Goal: Transaction & Acquisition: Purchase product/service

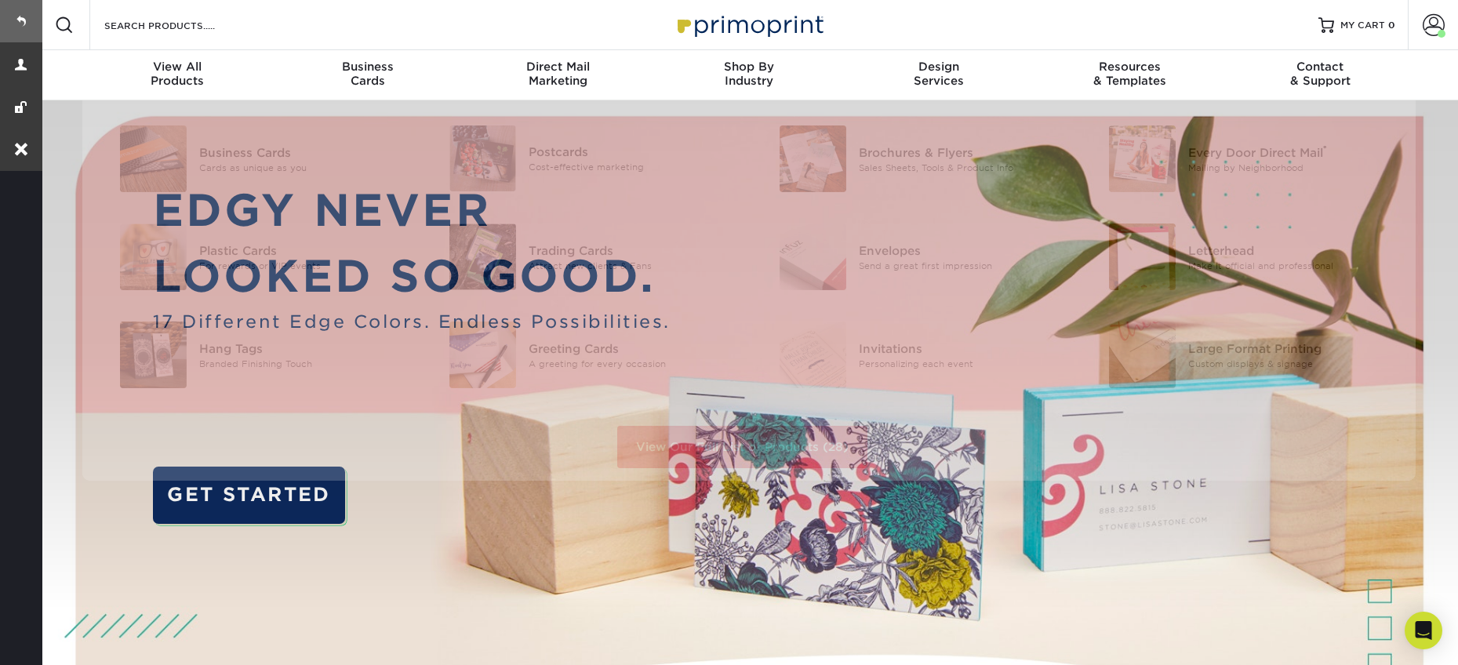
click at [27, 23] on link at bounding box center [21, 21] width 42 height 42
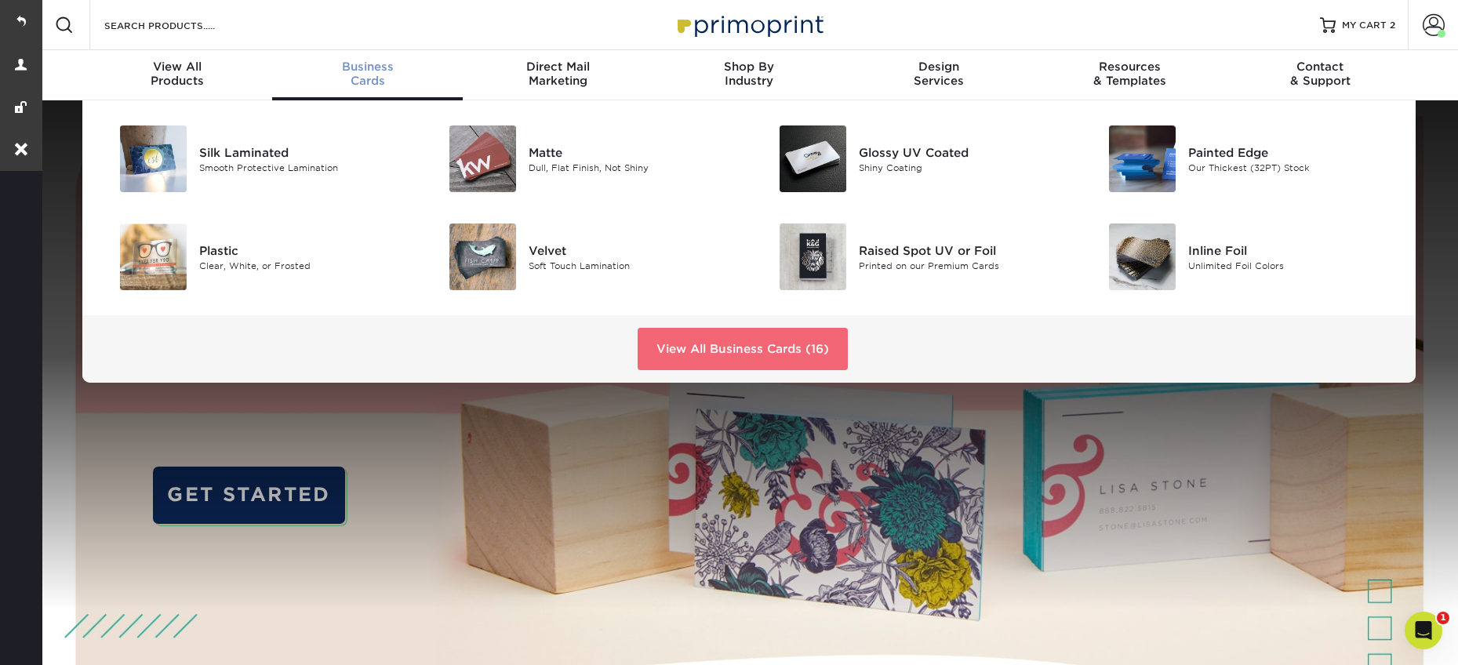
click at [671, 356] on link "View All Business Cards (16)" at bounding box center [743, 349] width 210 height 42
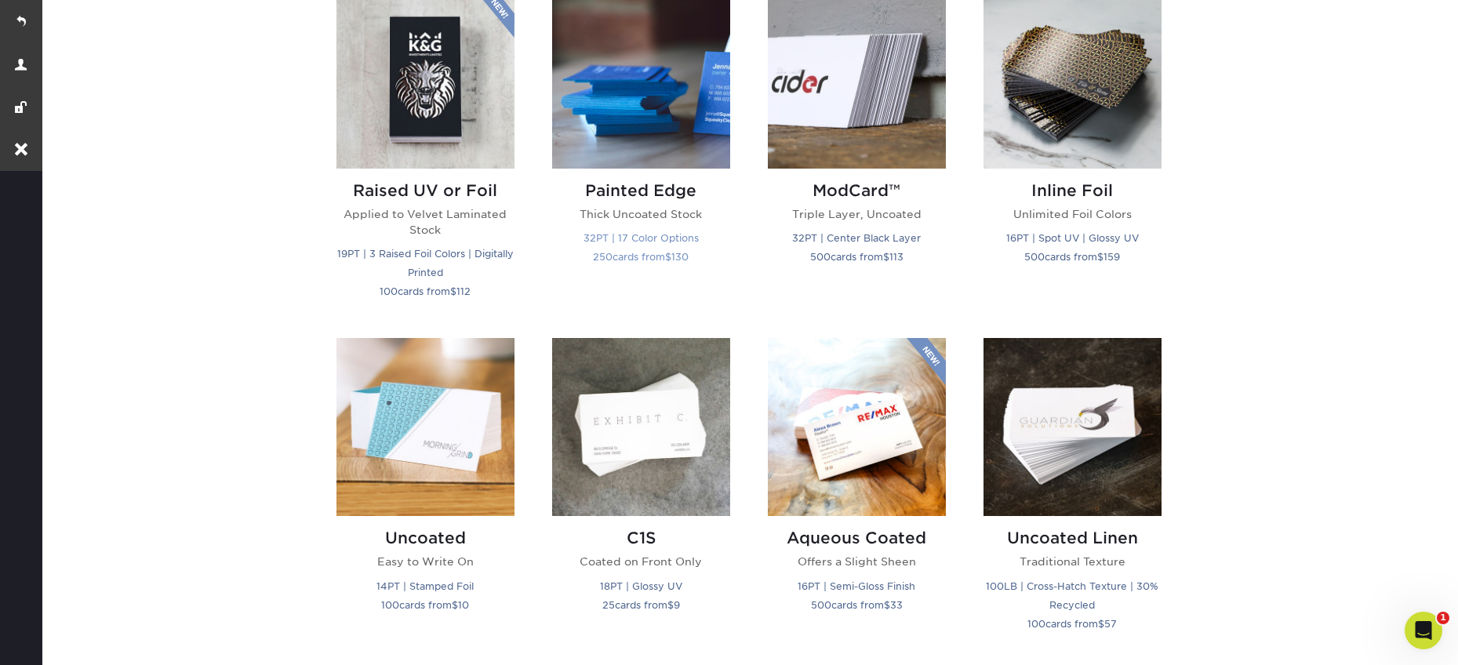
scroll to position [985, 0]
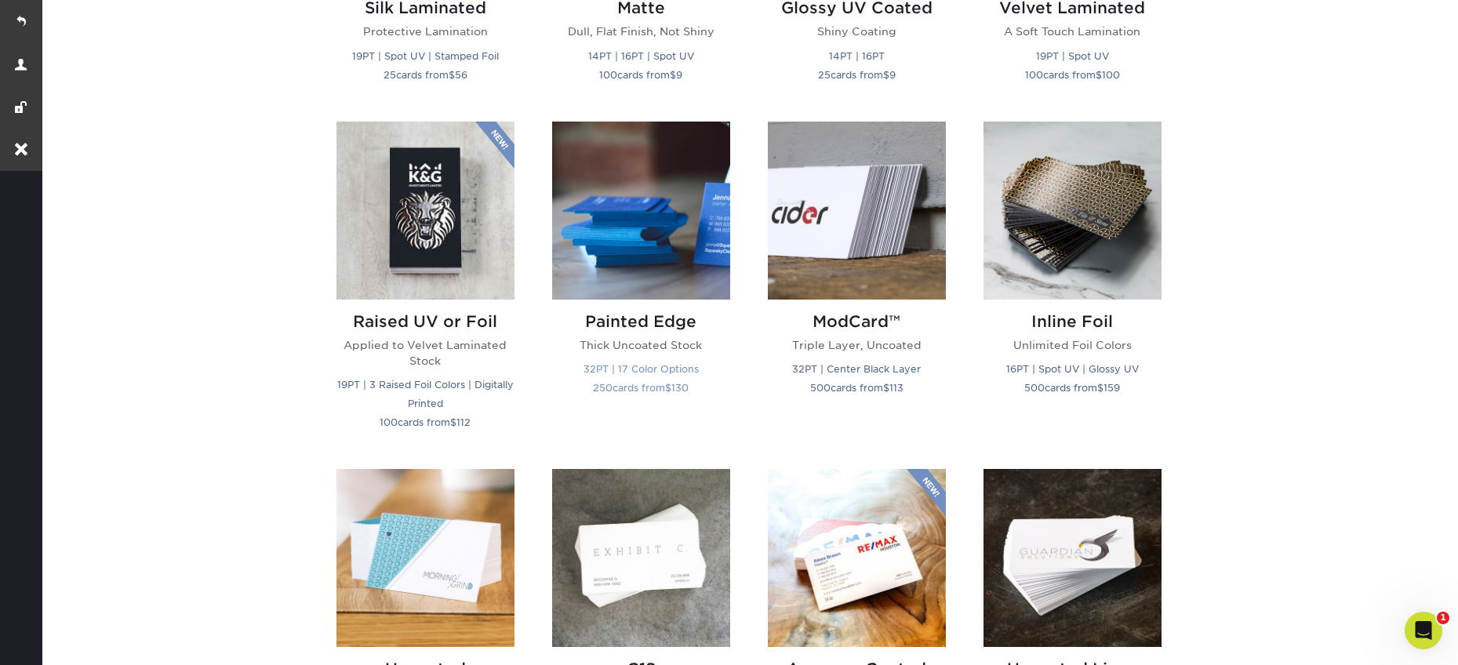
click at [688, 262] on img at bounding box center [641, 211] width 178 height 178
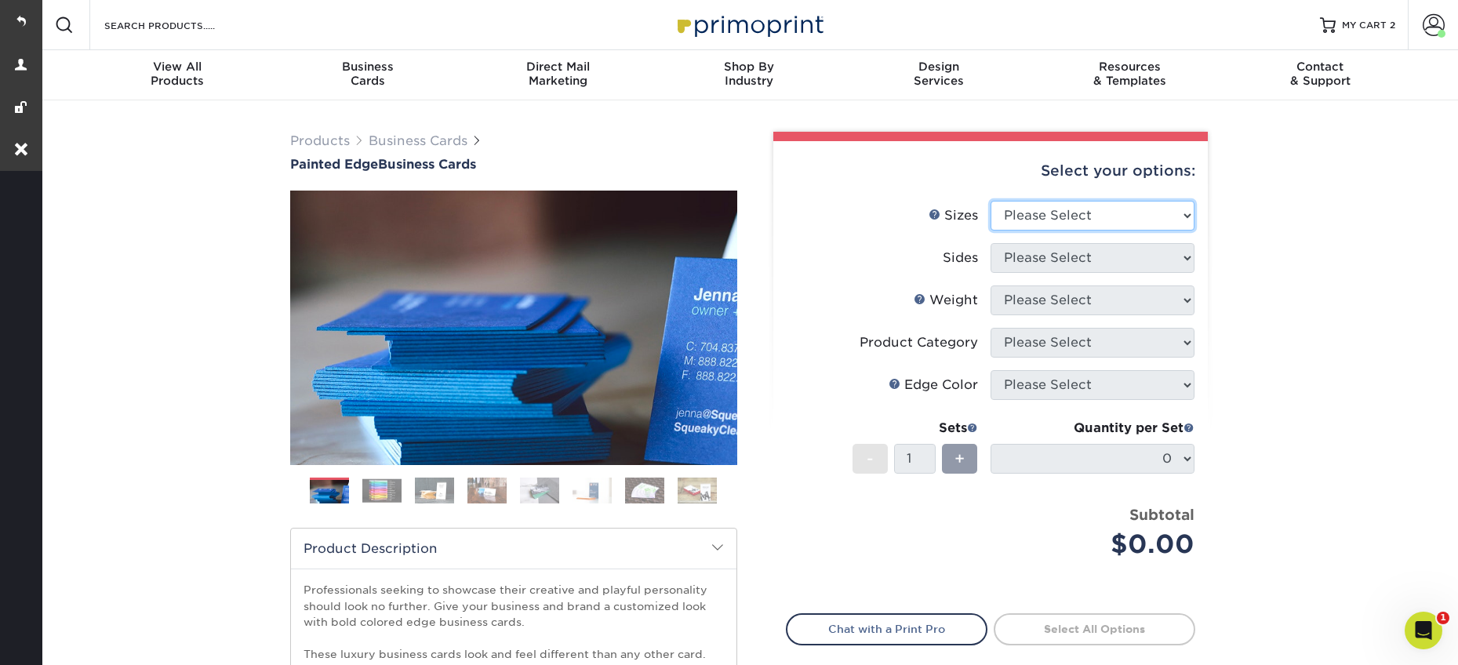
click at [1034, 209] on select "Please Select 2" x 3.5" - Standard 2.125" x 3.375" - European 2.5" x 2.5" - Squ…" at bounding box center [1092, 216] width 204 height 30
select select "2.00x3.50"
click at [990, 201] on select "Please Select 2" x 3.5" - Standard 2.125" x 3.375" - European 2.5" x 2.5" - Squ…" at bounding box center [1092, 216] width 204 height 30
click at [1046, 254] on select "Please Select Print Both Sides Print Front Only" at bounding box center [1092, 258] width 204 height 30
select select "13abbda7-1d64-4f25-8bb2-c179b224825d"
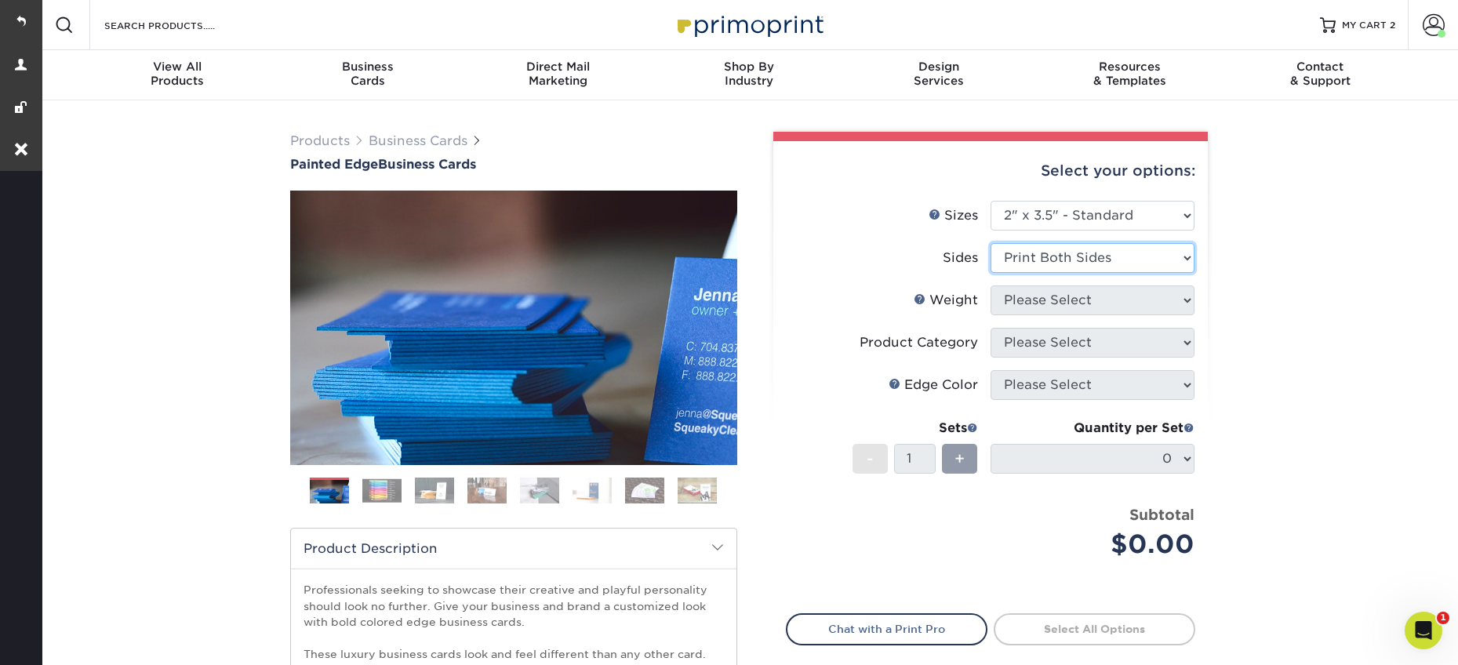
click at [990, 243] on select "Please Select Print Both Sides Print Front Only" at bounding box center [1092, 258] width 204 height 30
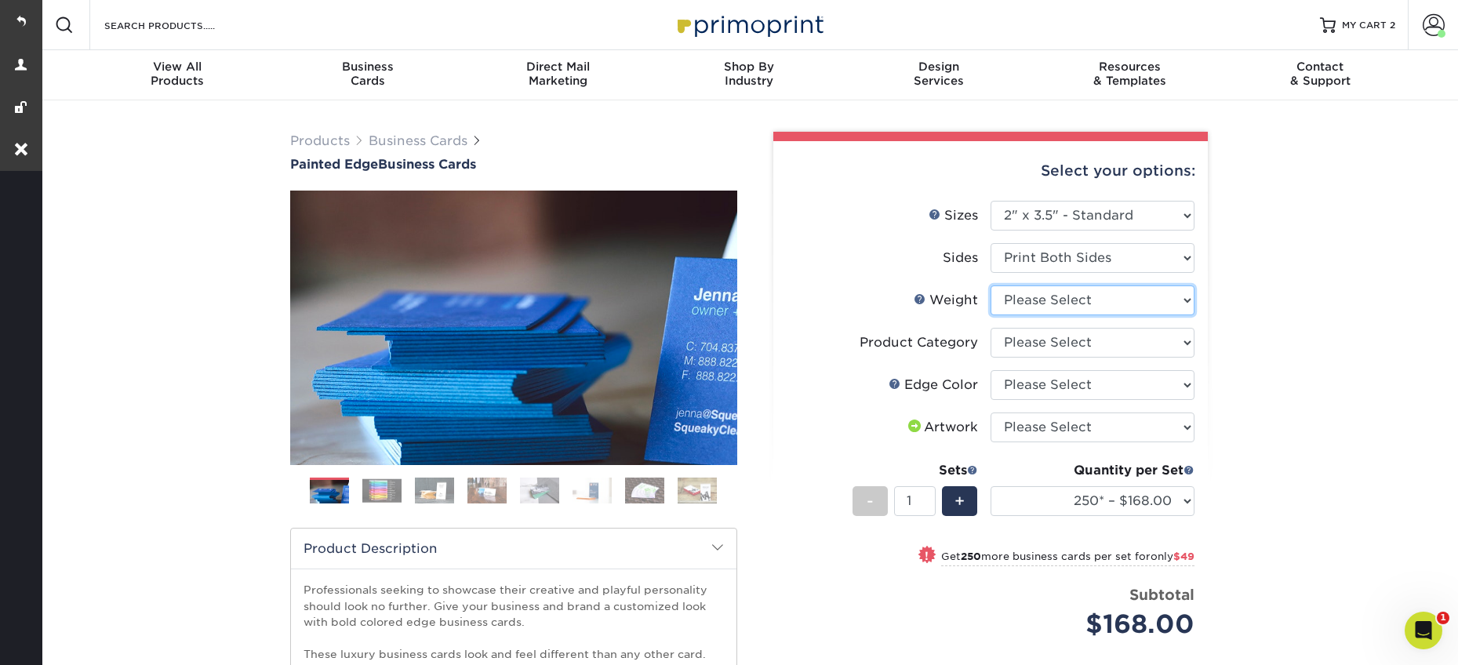
click at [1032, 300] on select "Please Select 32PTUC" at bounding box center [1092, 300] width 204 height 30
select select "32PTUC"
click at [990, 285] on select "Please Select 32PTUC" at bounding box center [1092, 300] width 204 height 30
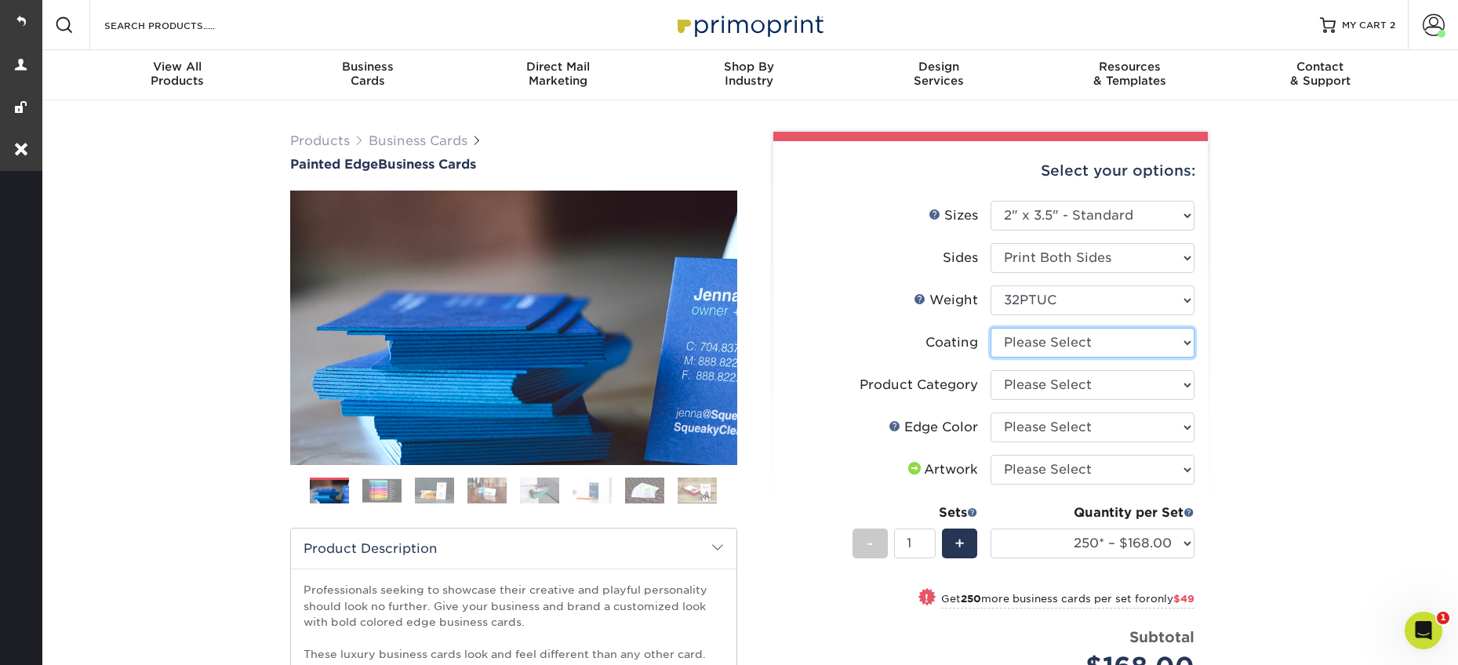
click at [1068, 331] on select at bounding box center [1092, 343] width 204 height 30
select select "3e7618de-abca-4bda-9f97-8b9129e913d8"
click at [990, 328] on select at bounding box center [1092, 343] width 204 height 30
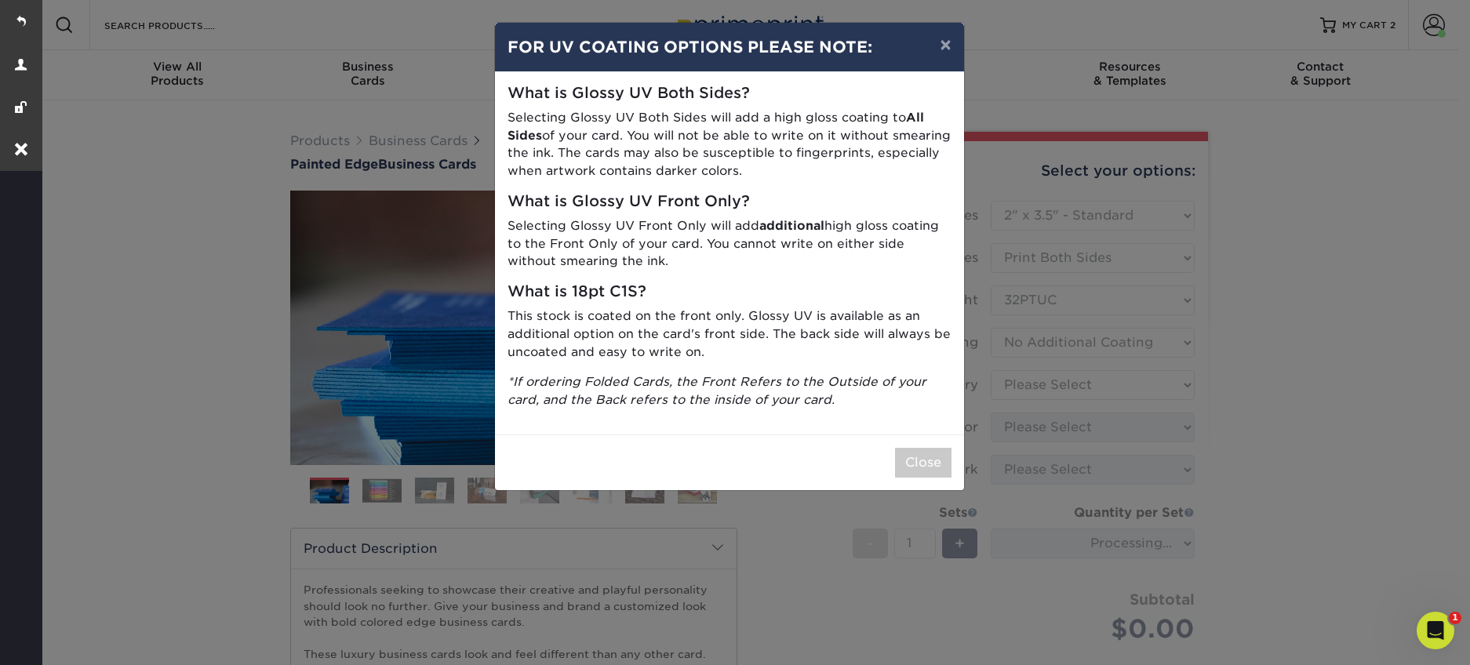
click at [1263, 285] on div "× FOR UV COATING OPTIONS PLEASE NOTE: What is Glossy UV Both Sides? Selecting G…" at bounding box center [735, 332] width 1470 height 665
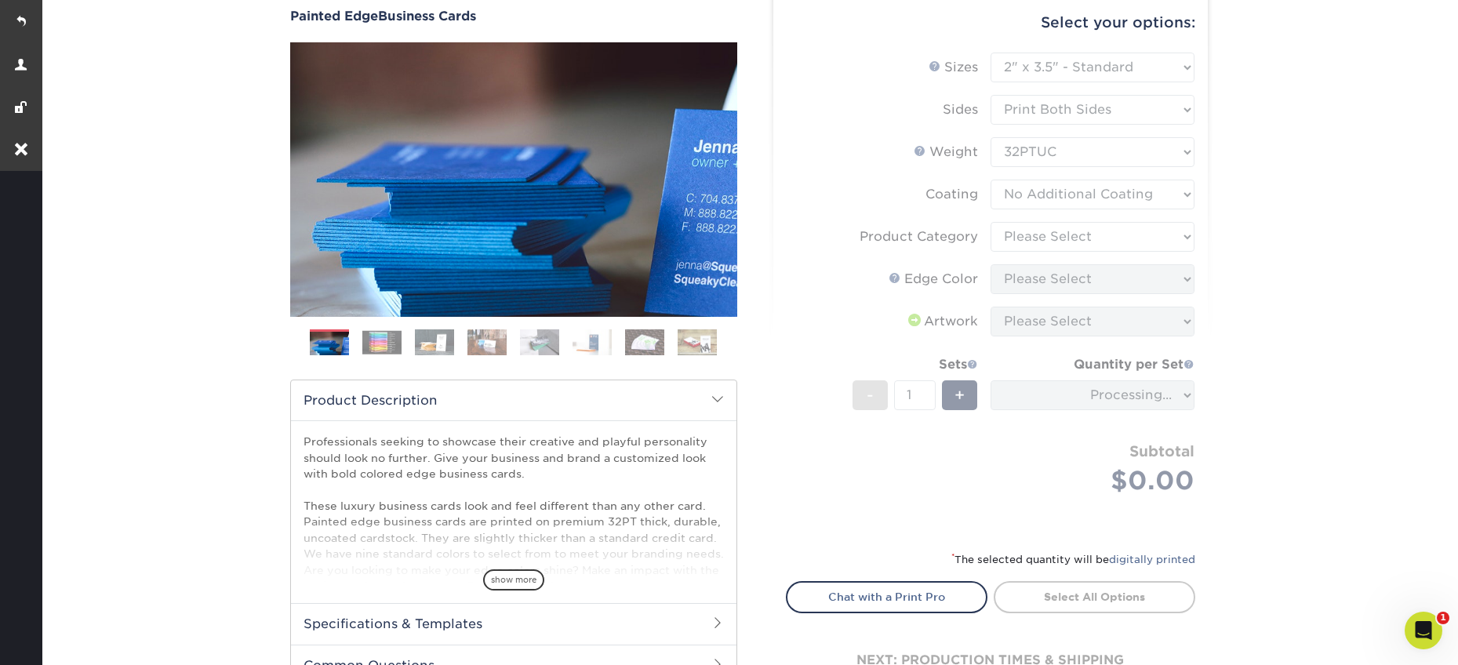
scroll to position [157, 0]
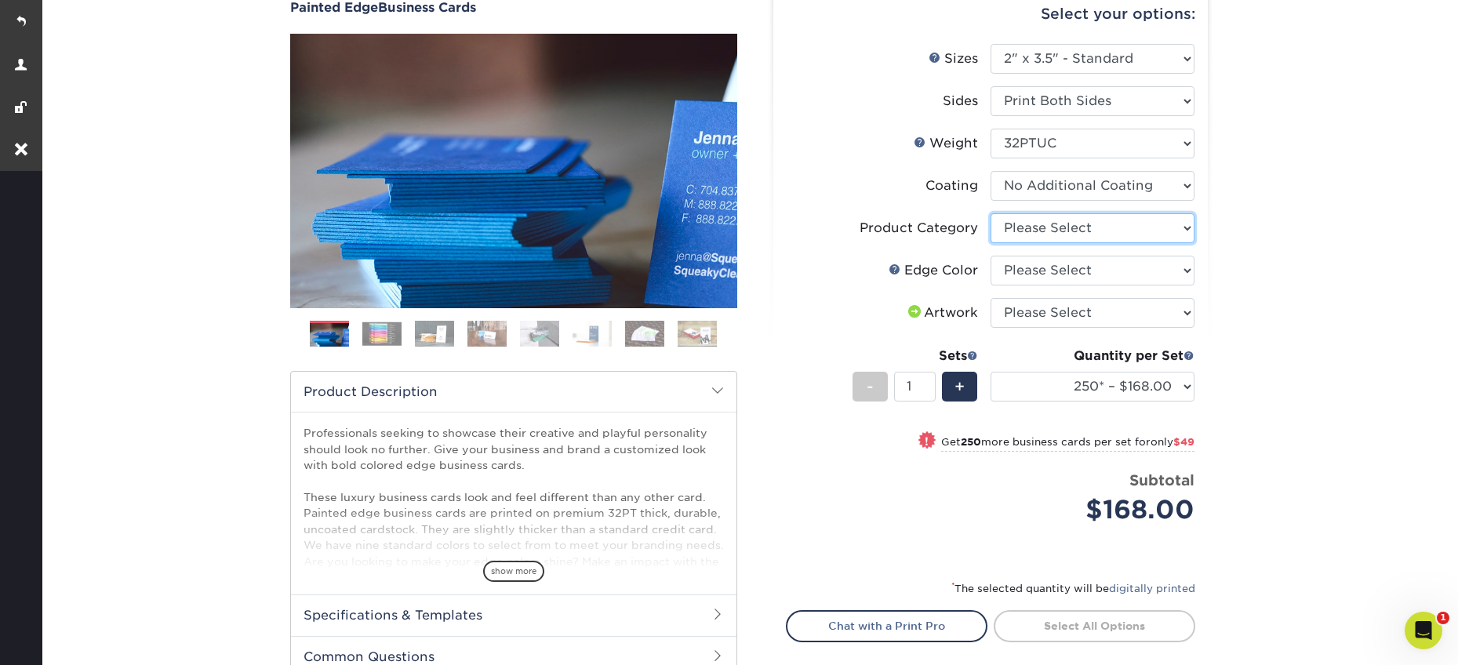
click at [1061, 233] on select "Please Select Business Cards" at bounding box center [1092, 228] width 204 height 30
select select "3b5148f1-0588-4f88-a218-97bcfdce65c1"
click at [990, 213] on select "Please Select Business Cards" at bounding box center [1092, 228] width 204 height 30
click at [1049, 269] on select "Please Select Charcoal Black Brown Blue Pearlescent Blue Pearlescent Gold Pearl…" at bounding box center [1092, 271] width 204 height 30
select select "34794e23-ba15-445e-813c-341542a5462f"
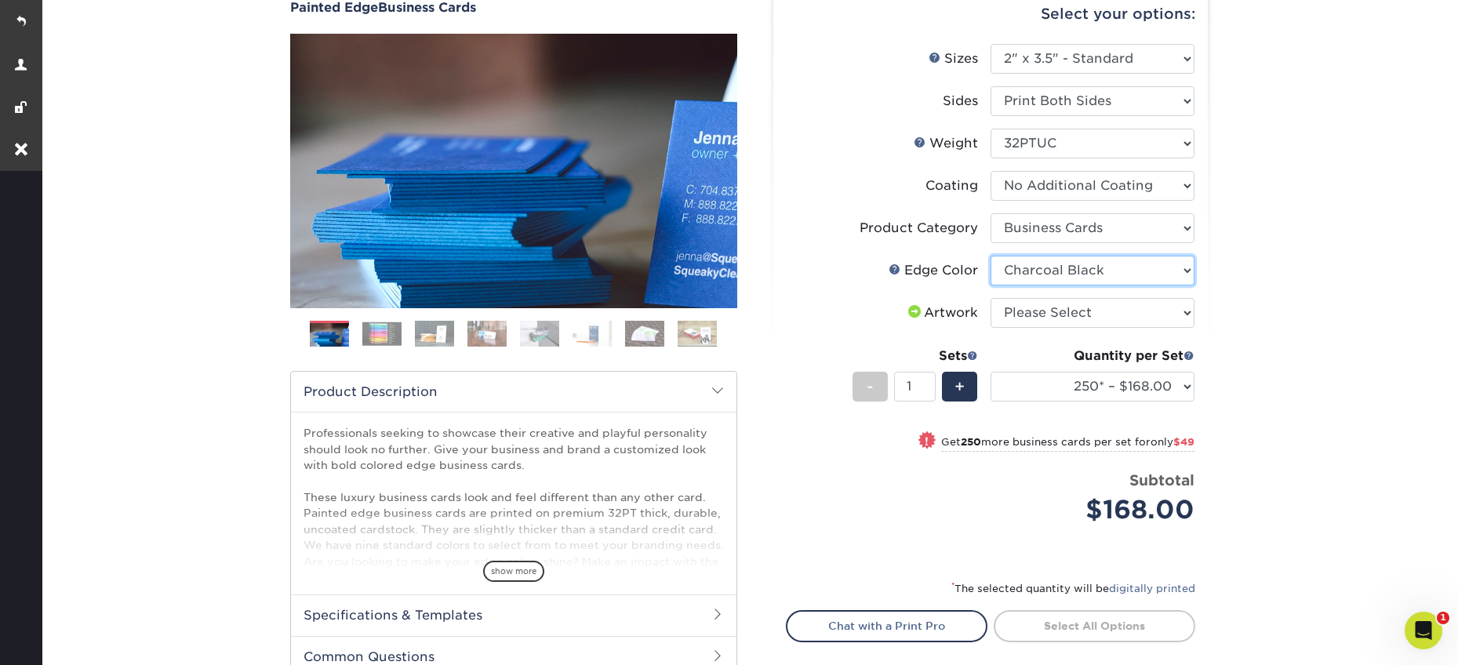
click at [990, 256] on select "Please Select Charcoal Black Brown Blue Pearlescent Blue Pearlescent Gold Pearl…" at bounding box center [1092, 271] width 204 height 30
click at [1041, 311] on select "Please Select I will upload files I need a design - $100" at bounding box center [1092, 313] width 204 height 30
select select "upload"
click at [990, 298] on select "Please Select I will upload files I need a design - $100" at bounding box center [1092, 313] width 204 height 30
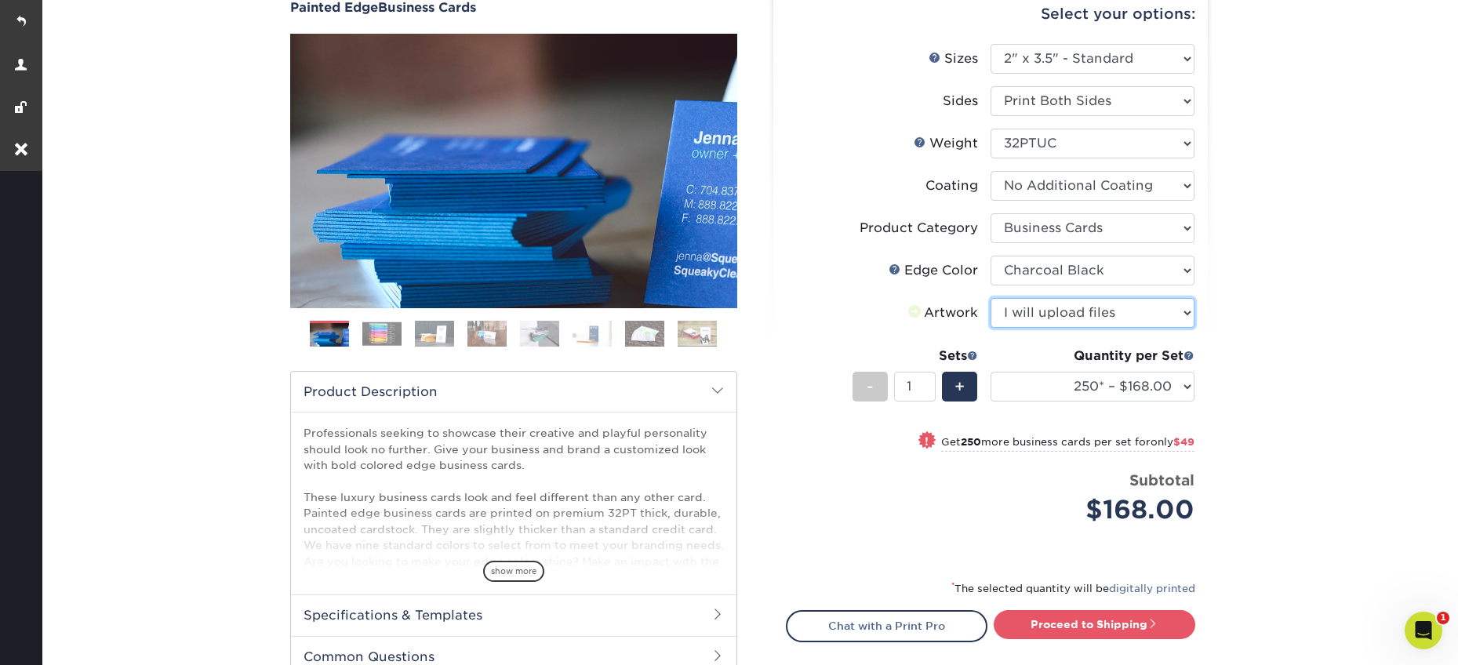
scroll to position [322, 0]
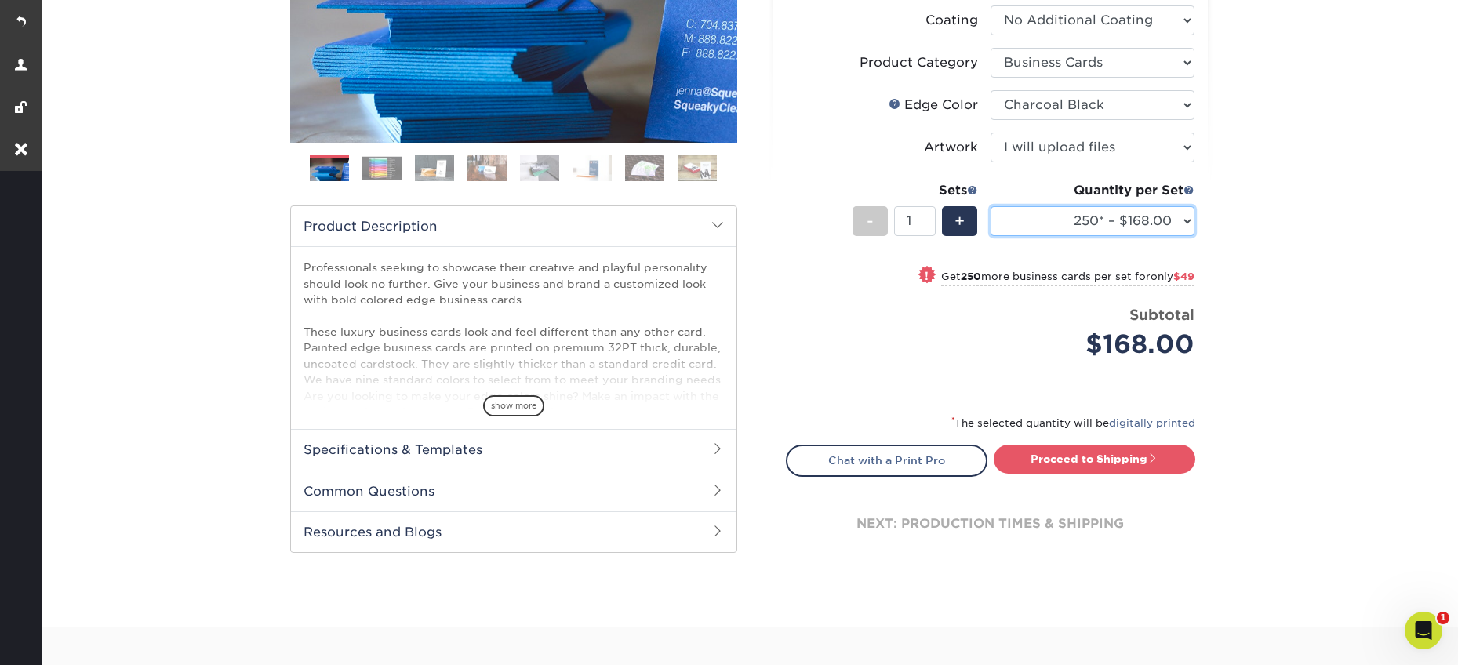
click at [1063, 220] on select "250* – $168.00 500* – $217.00 1000* – $339.00" at bounding box center [1092, 221] width 204 height 30
select select "1000* – $339.00"
click at [990, 206] on select "250* – $168.00 500* – $217.00 1000* – $339.00" at bounding box center [1092, 221] width 204 height 30
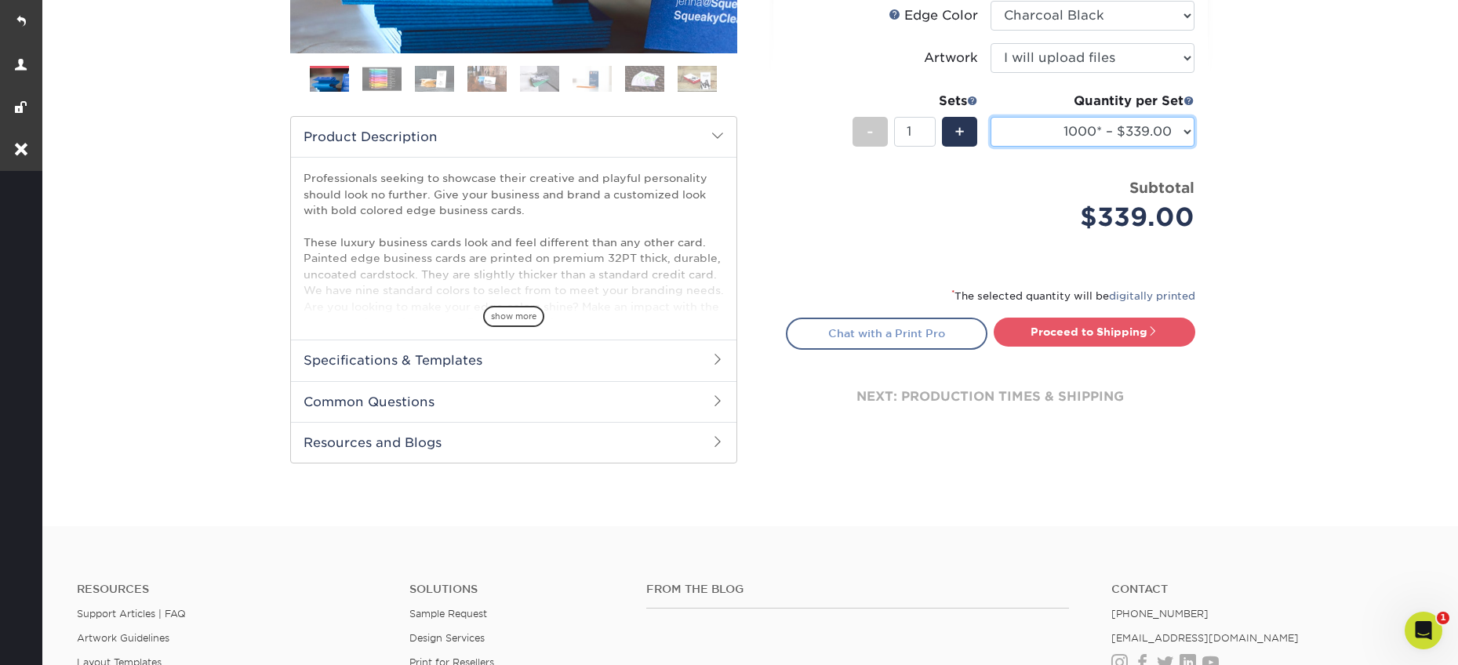
scroll to position [505, 0]
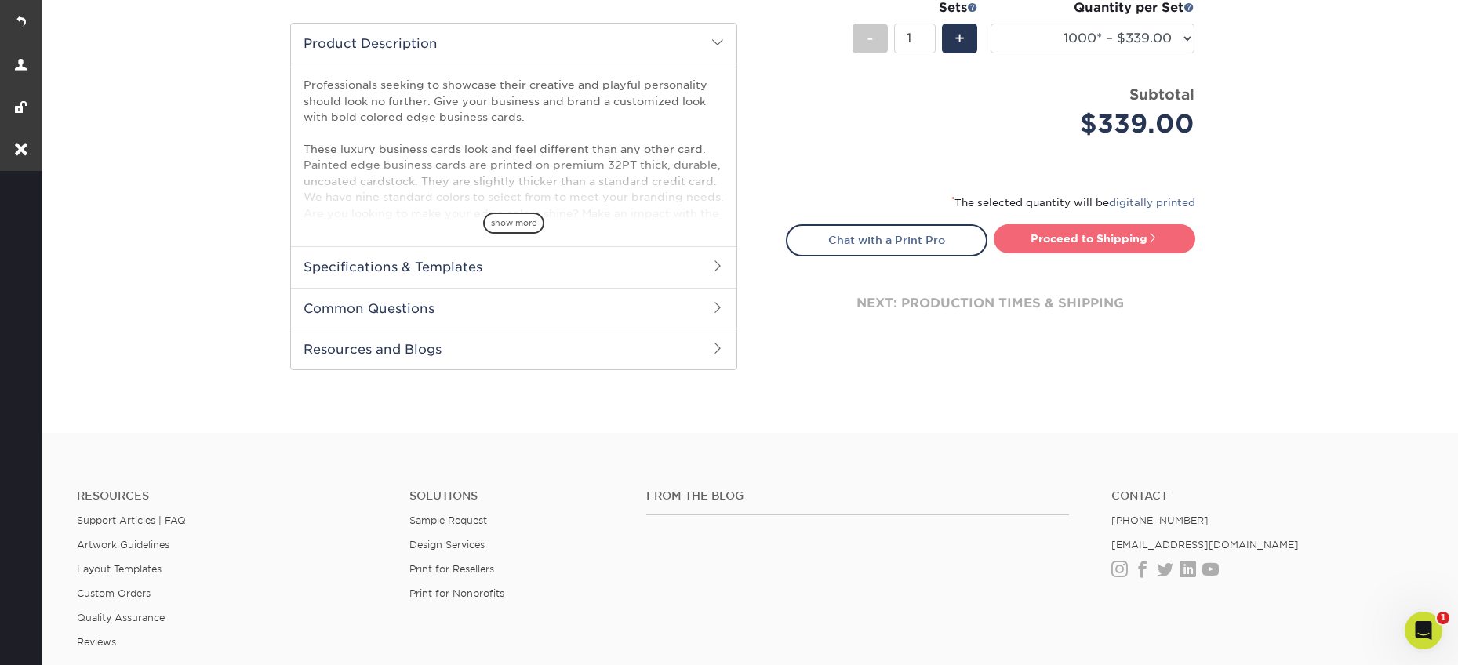
click at [1100, 243] on link "Proceed to Shipping" at bounding box center [1095, 238] width 202 height 28
type input "Set 1"
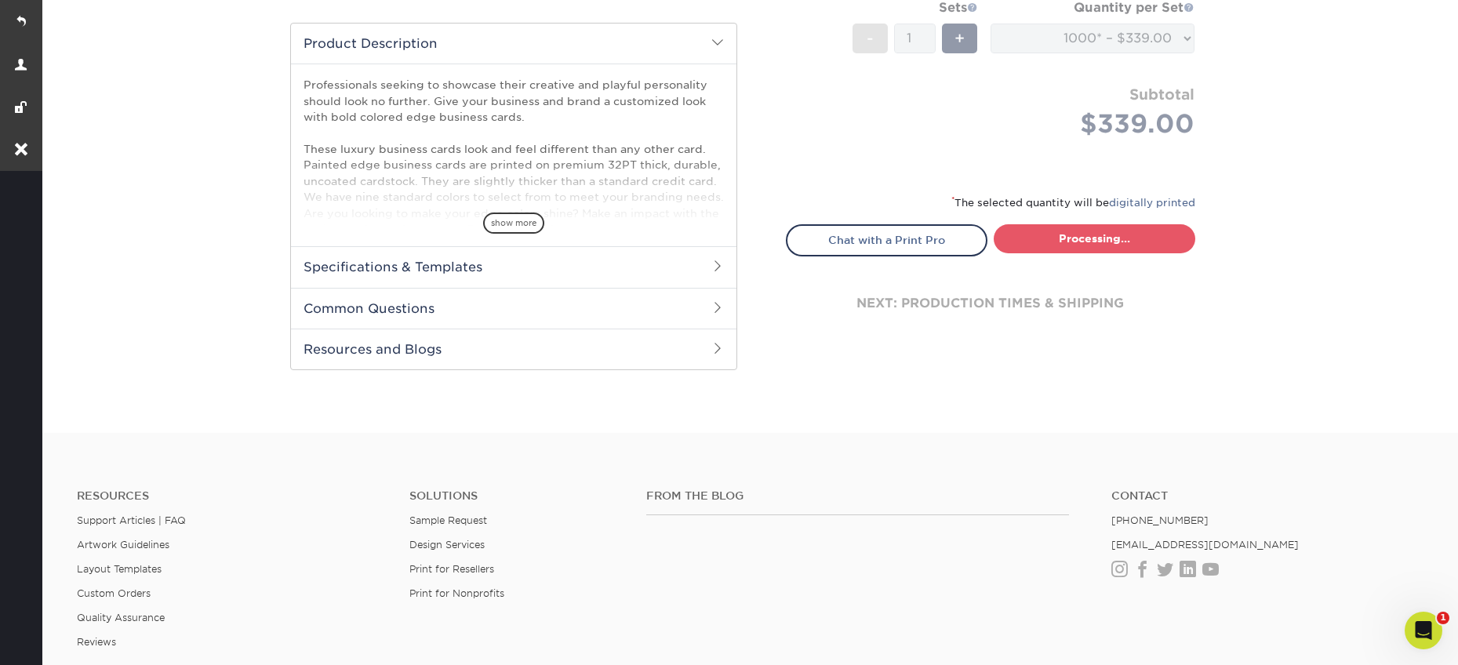
select select "2ef1fa48-fafb-46bb-a4ab-119a8375bdb2"
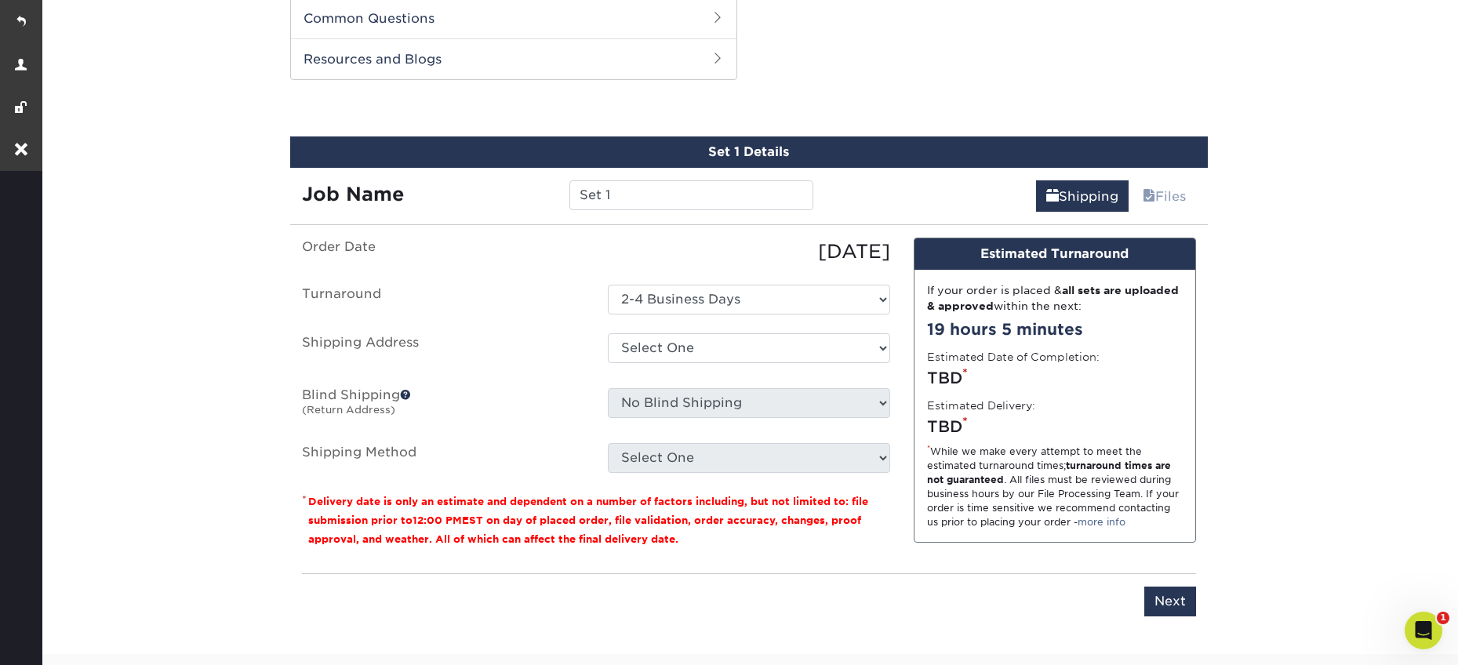
scroll to position [798, 0]
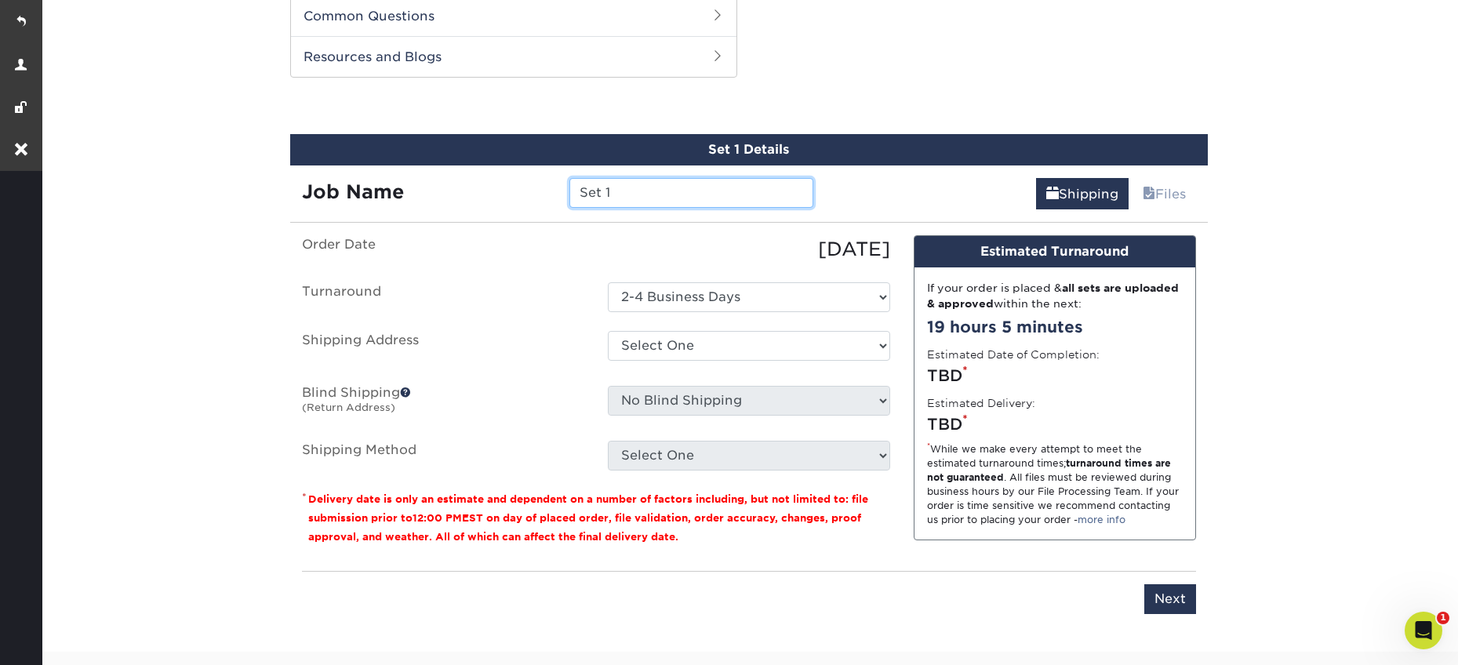
click at [688, 188] on input "Set 1" at bounding box center [691, 193] width 244 height 30
click at [689, 188] on input "Set 1" at bounding box center [691, 193] width 244 height 30
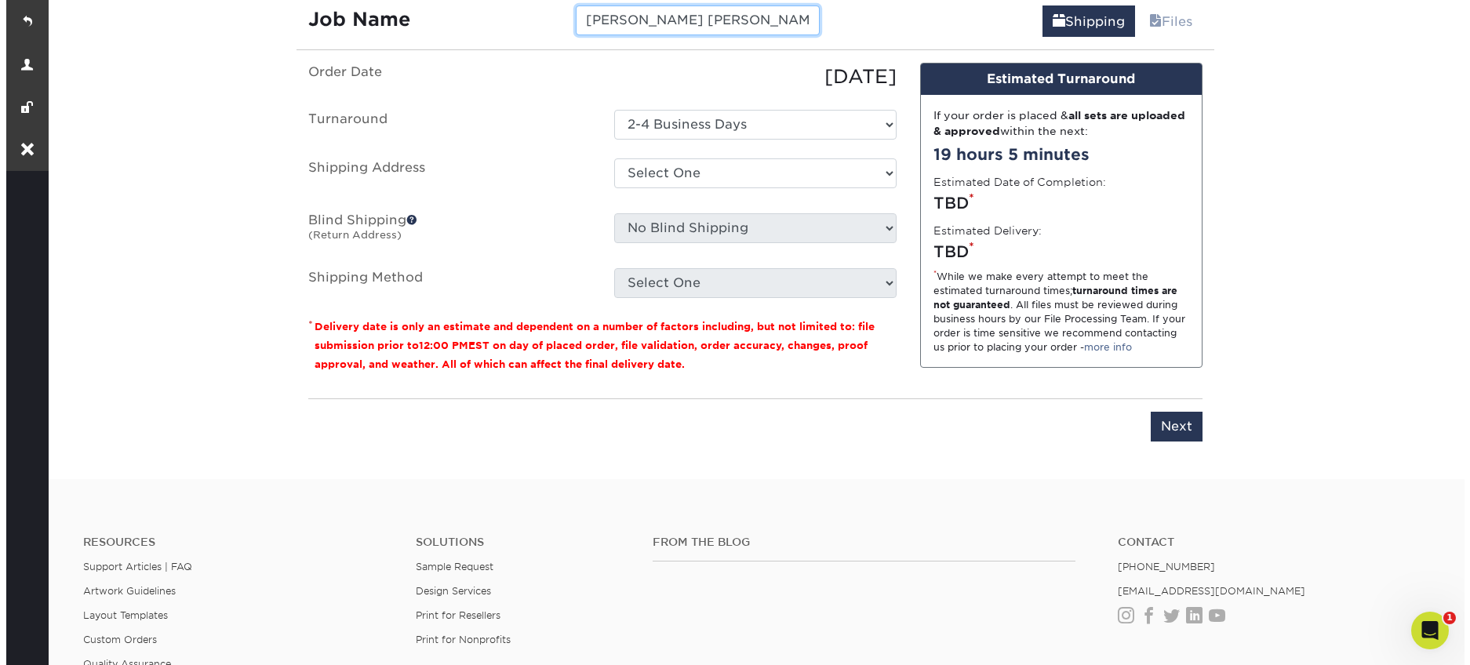
scroll to position [973, 0]
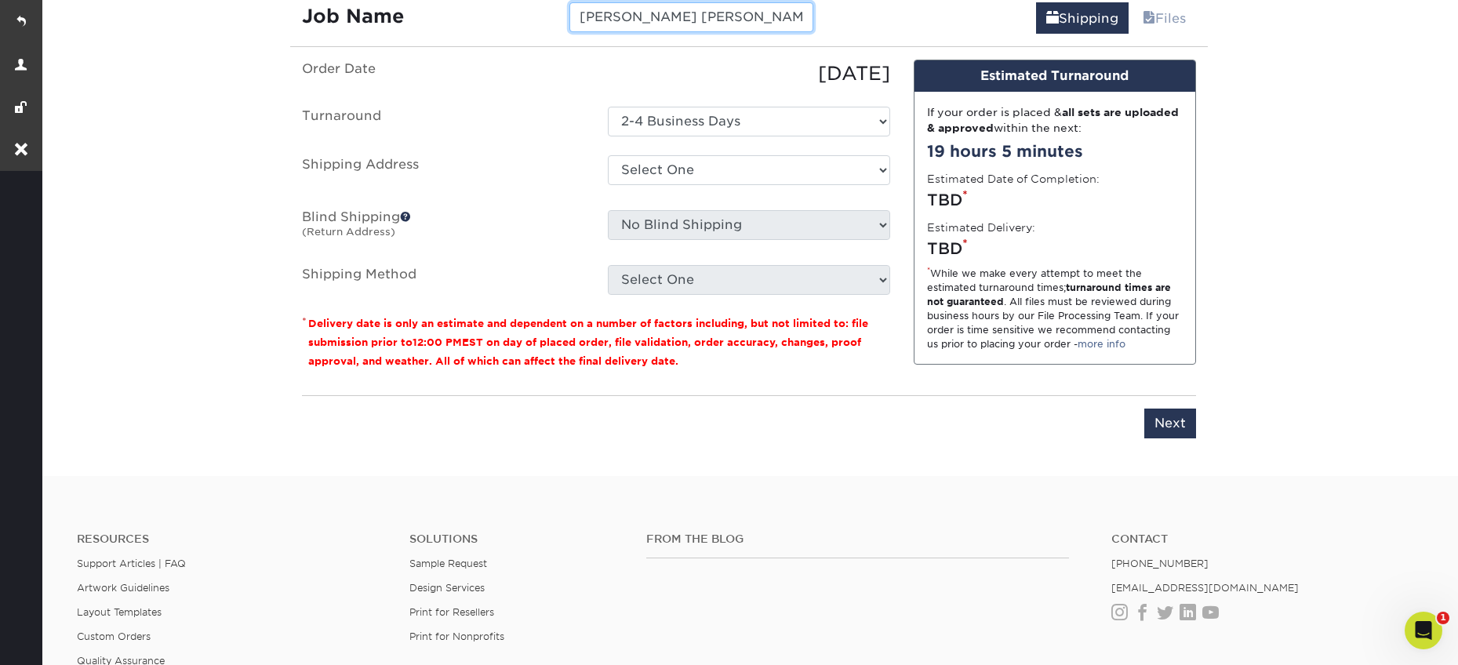
type input "[PERSON_NAME] [PERSON_NAME] - New Logo"
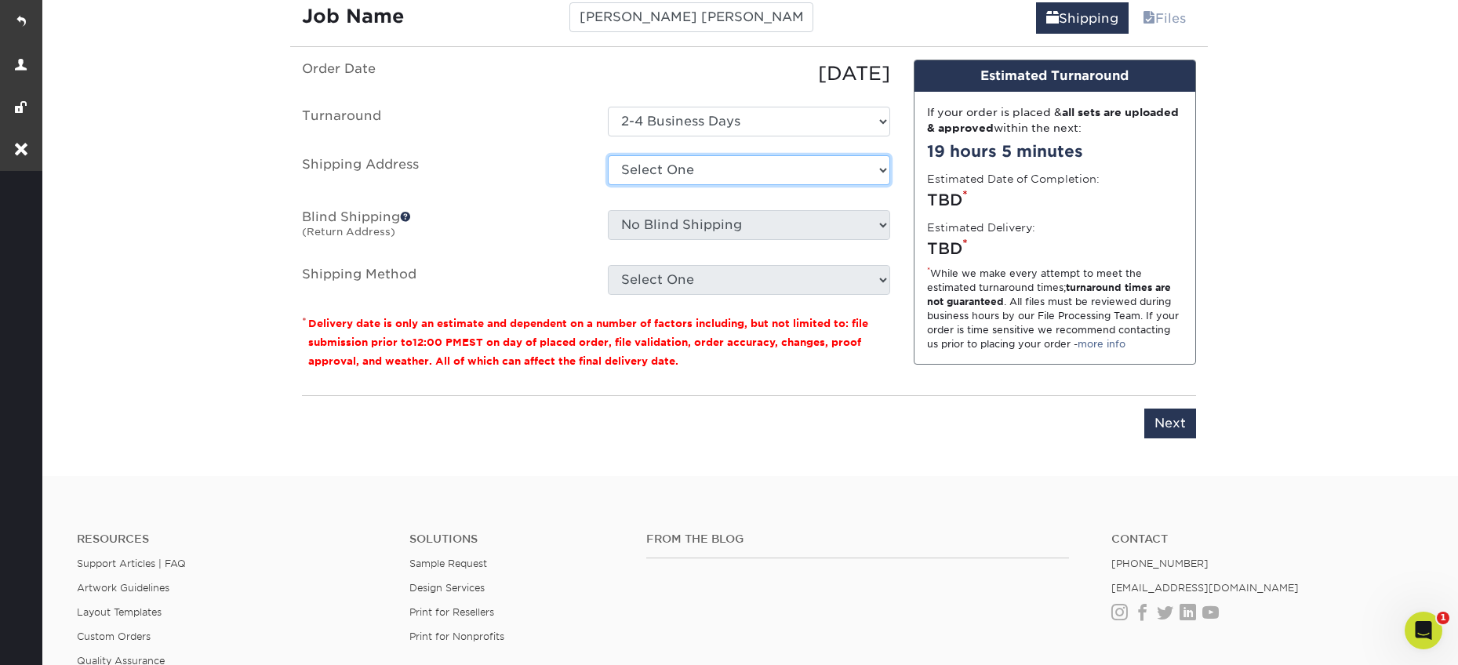
click at [665, 174] on select "Select One Office + Add New Address" at bounding box center [749, 170] width 282 height 30
click at [608, 155] on select "Select One Office + Add New Address" at bounding box center [749, 170] width 282 height 30
click at [665, 174] on select "Select One Office + Add New Address" at bounding box center [749, 170] width 282 height 30
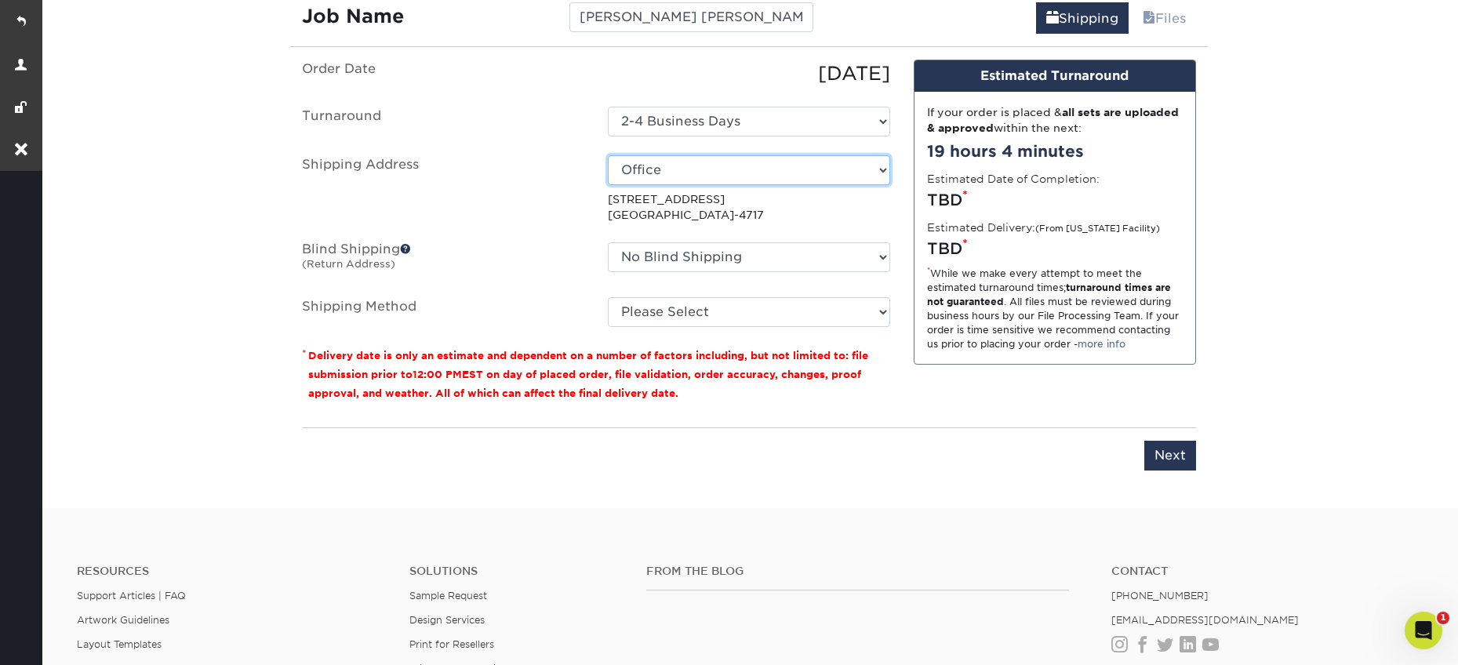
click at [658, 171] on select "Select One Office + Add New Address" at bounding box center [749, 170] width 282 height 30
click at [608, 155] on select "Select One Office + Add New Address" at bounding box center [749, 170] width 282 height 30
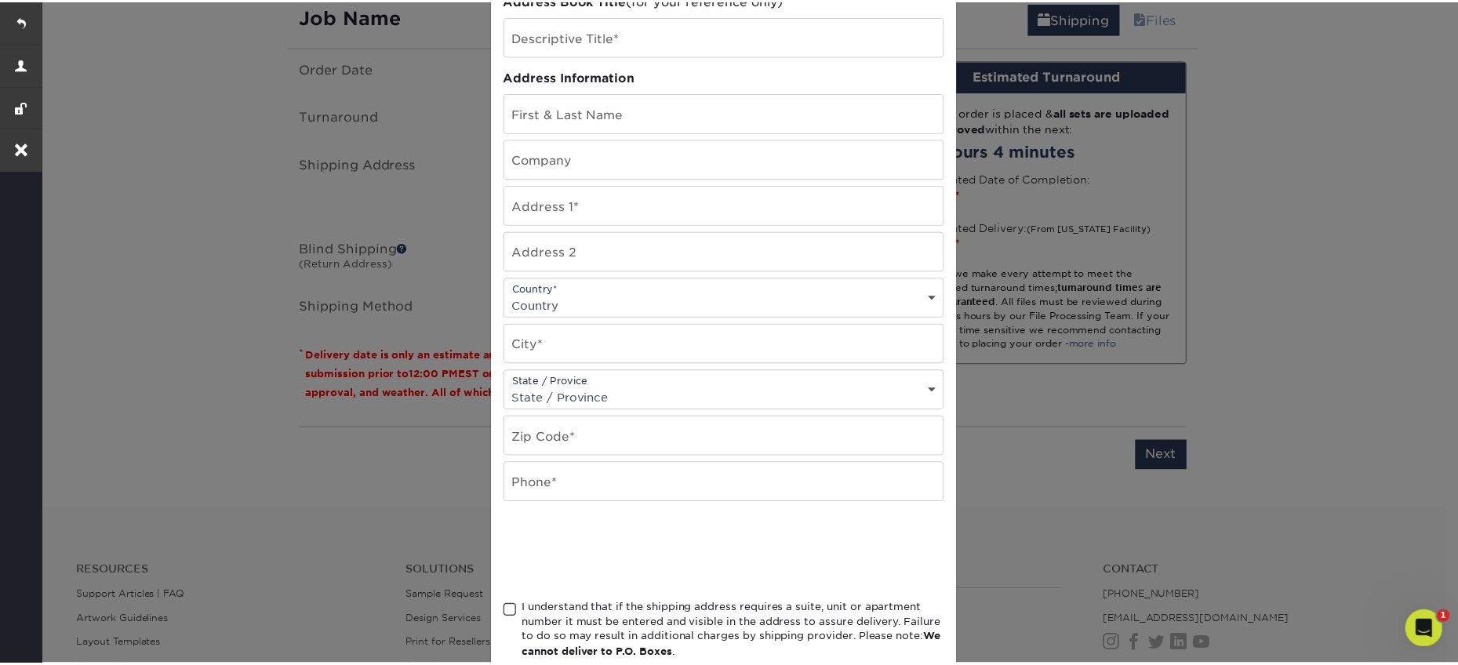
scroll to position [0, 0]
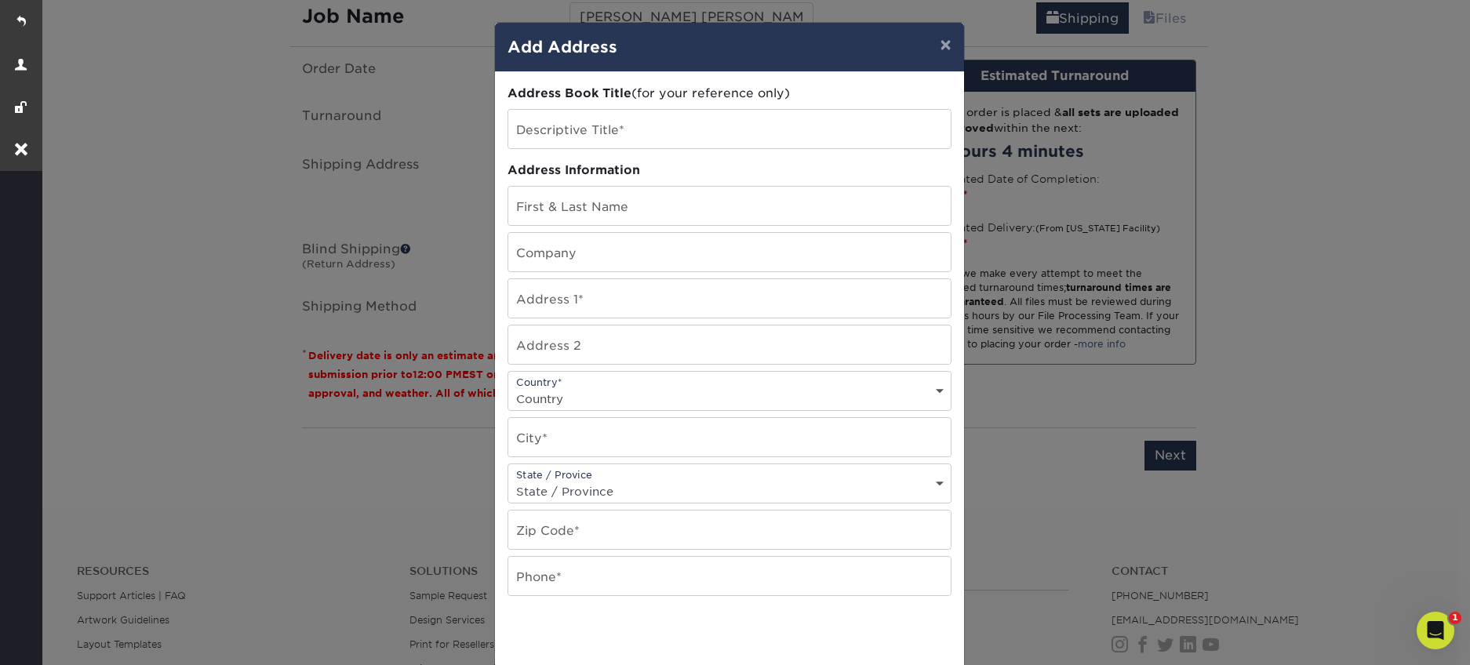
click at [463, 279] on div "× Add Address Address Book Title (for your reference only) Descriptive Title* A…" at bounding box center [735, 332] width 1470 height 665
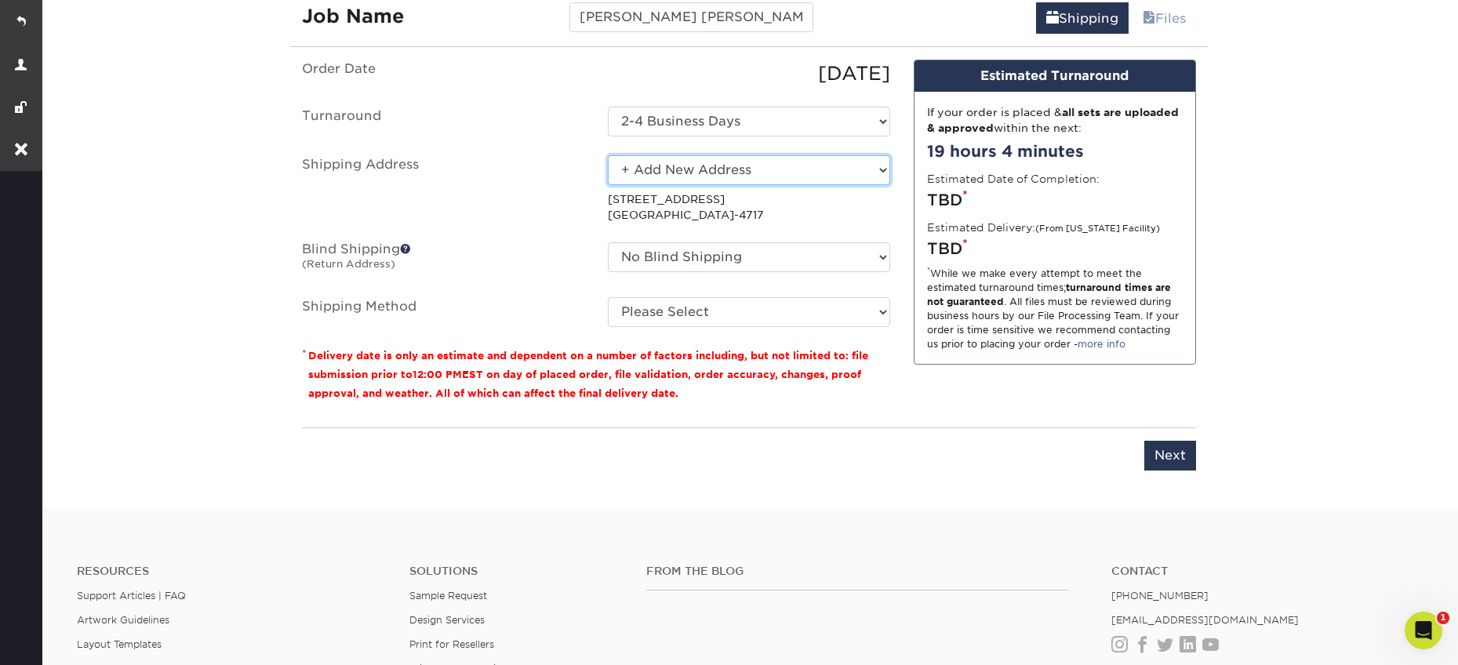
click at [661, 168] on select "Select One Office + Add New Address" at bounding box center [749, 170] width 282 height 30
select select "228758"
click at [649, 168] on select "Select One Office + Add New Address" at bounding box center [749, 170] width 282 height 30
click at [608, 155] on select "Select One Office + Add New Address" at bounding box center [749, 170] width 282 height 30
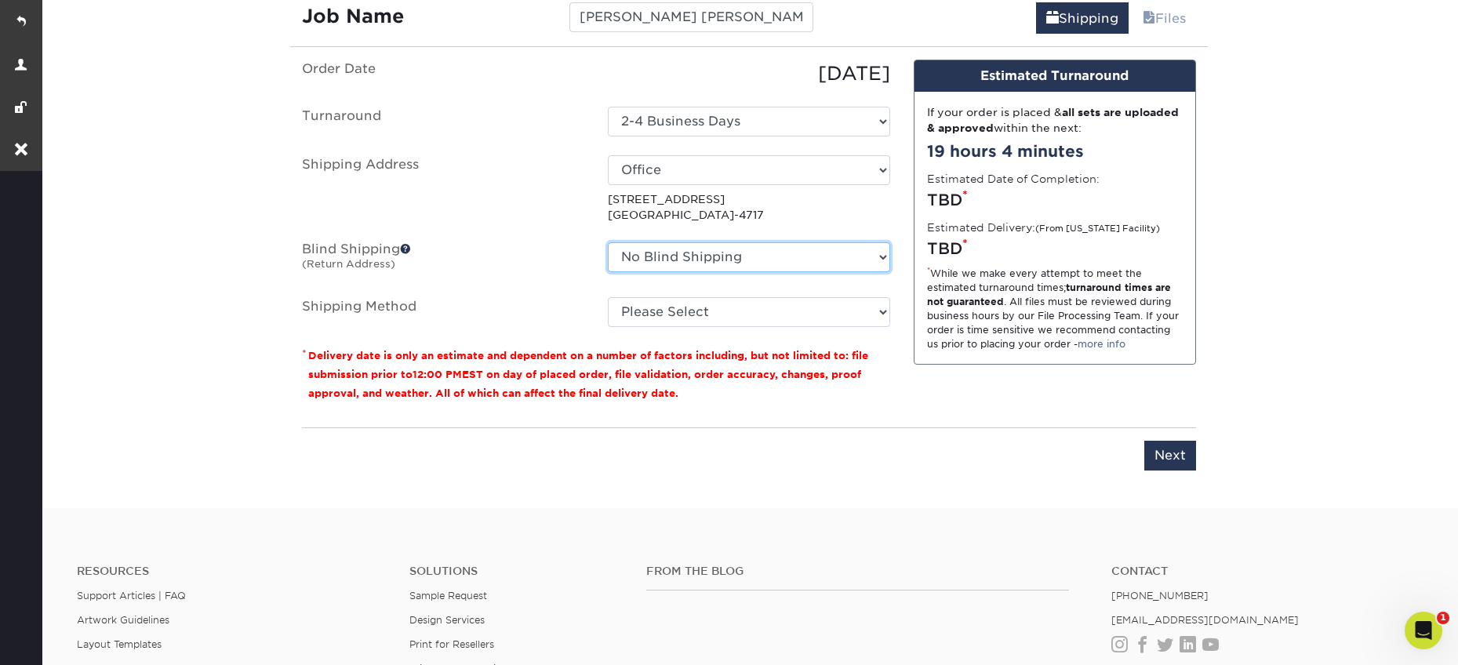
click at [662, 264] on select "No Blind Shipping Office + Add New Address" at bounding box center [749, 257] width 282 height 30
click at [608, 242] on select "No Blind Shipping Office + Add New Address" at bounding box center [749, 257] width 282 height 30
click at [638, 310] on select "Please Select Ground Shipping (+$8.96) 3 Day Shipping Service (+$24.29) 2 Day A…" at bounding box center [749, 312] width 282 height 30
select select "03"
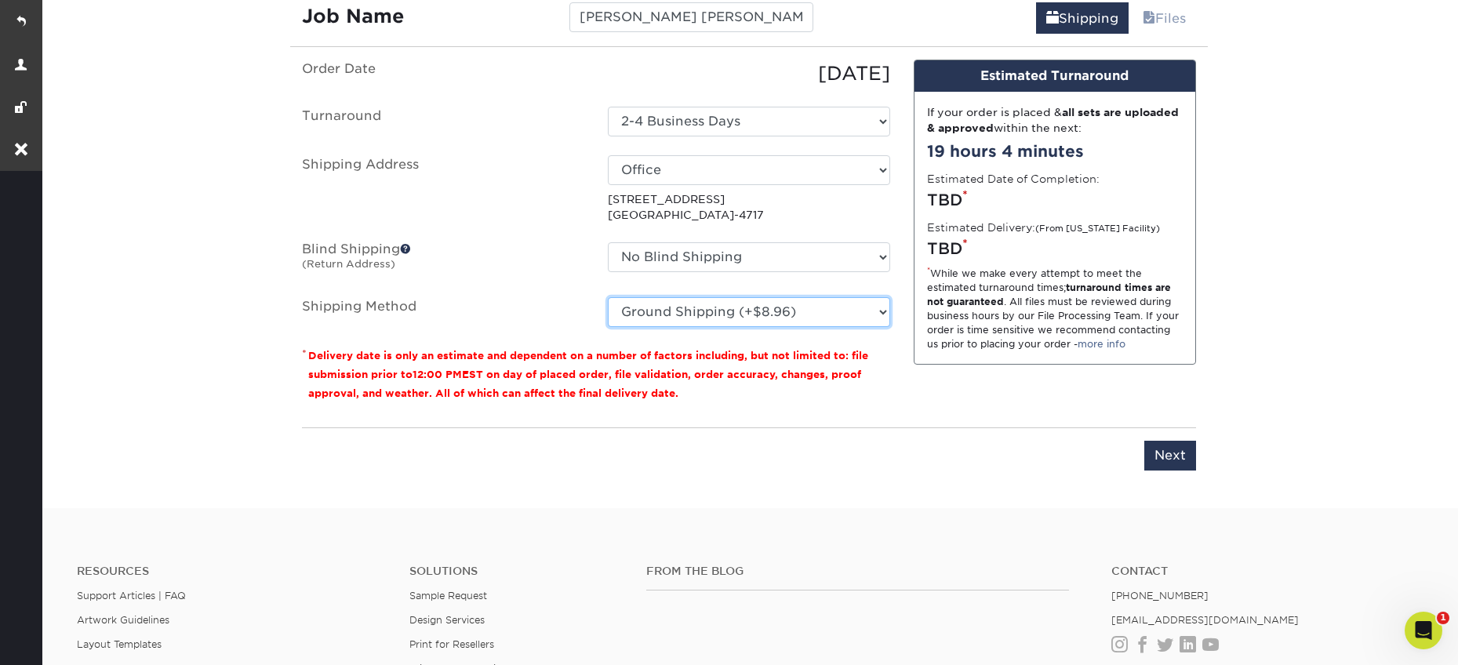
click at [608, 297] on select "Please Select Ground Shipping (+$8.96) 3 Day Shipping Service (+$24.29) 2 Day A…" at bounding box center [749, 312] width 282 height 30
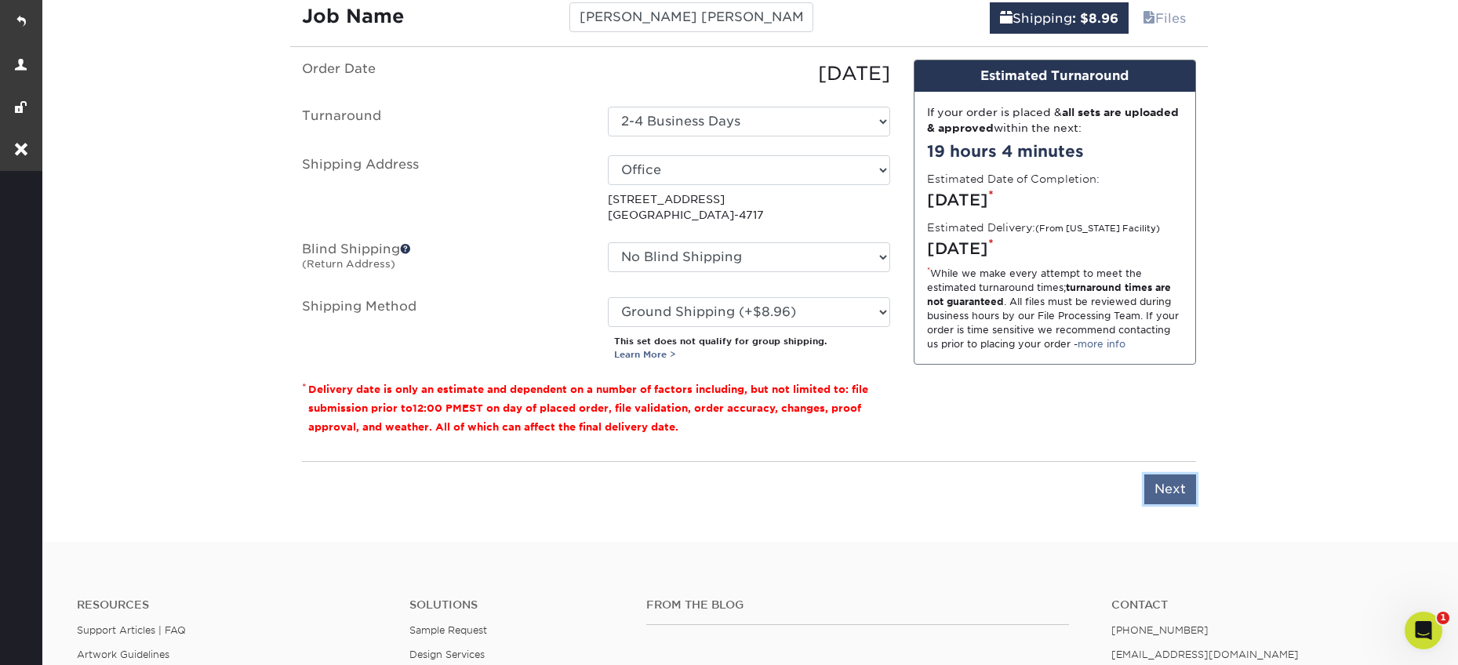
click at [1169, 492] on input "Next" at bounding box center [1170, 489] width 52 height 30
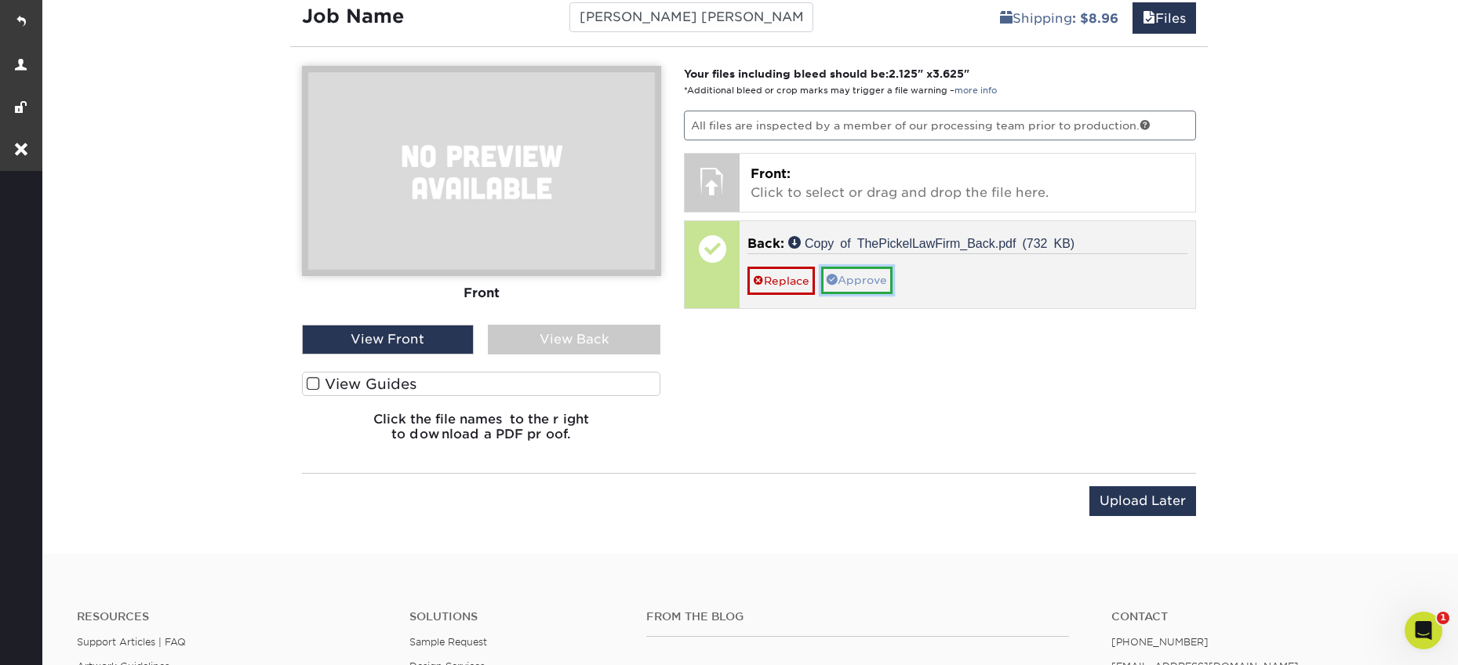
click at [857, 280] on link "Approve" at bounding box center [856, 280] width 71 height 27
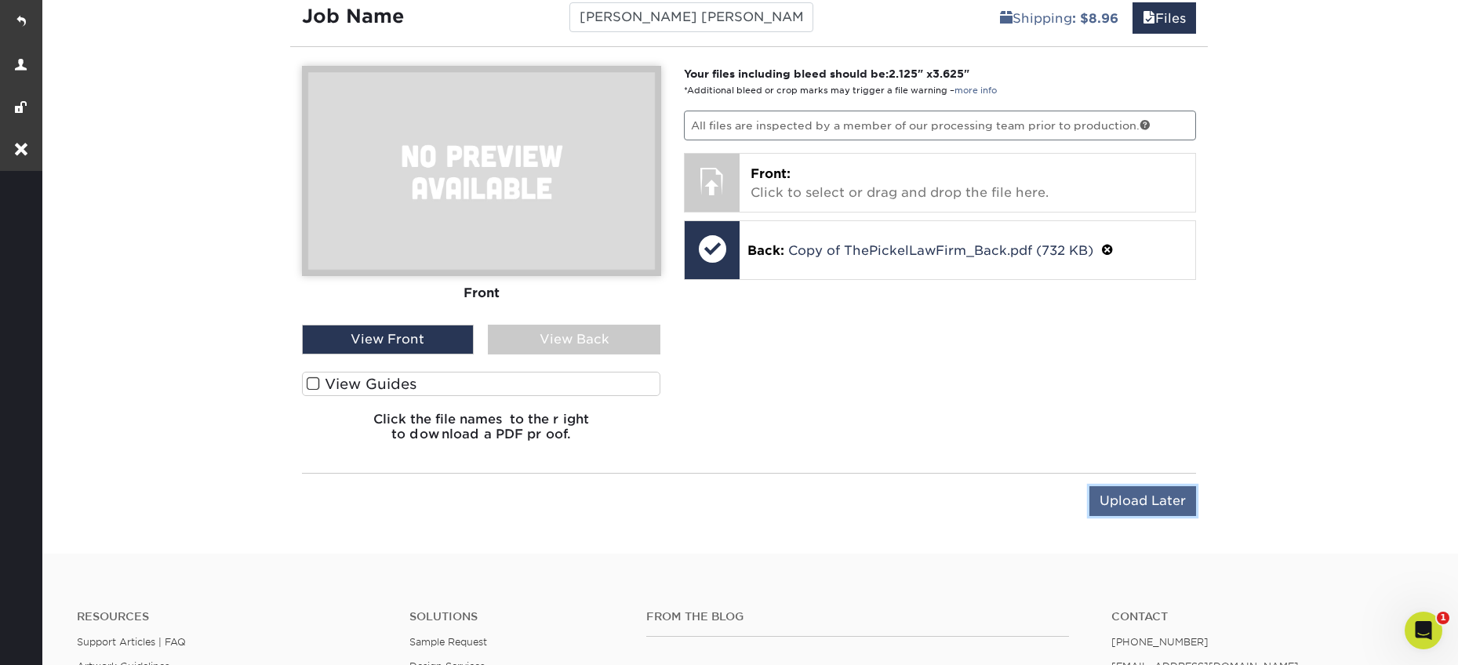
click at [1101, 498] on input "Upload Later" at bounding box center [1142, 501] width 107 height 30
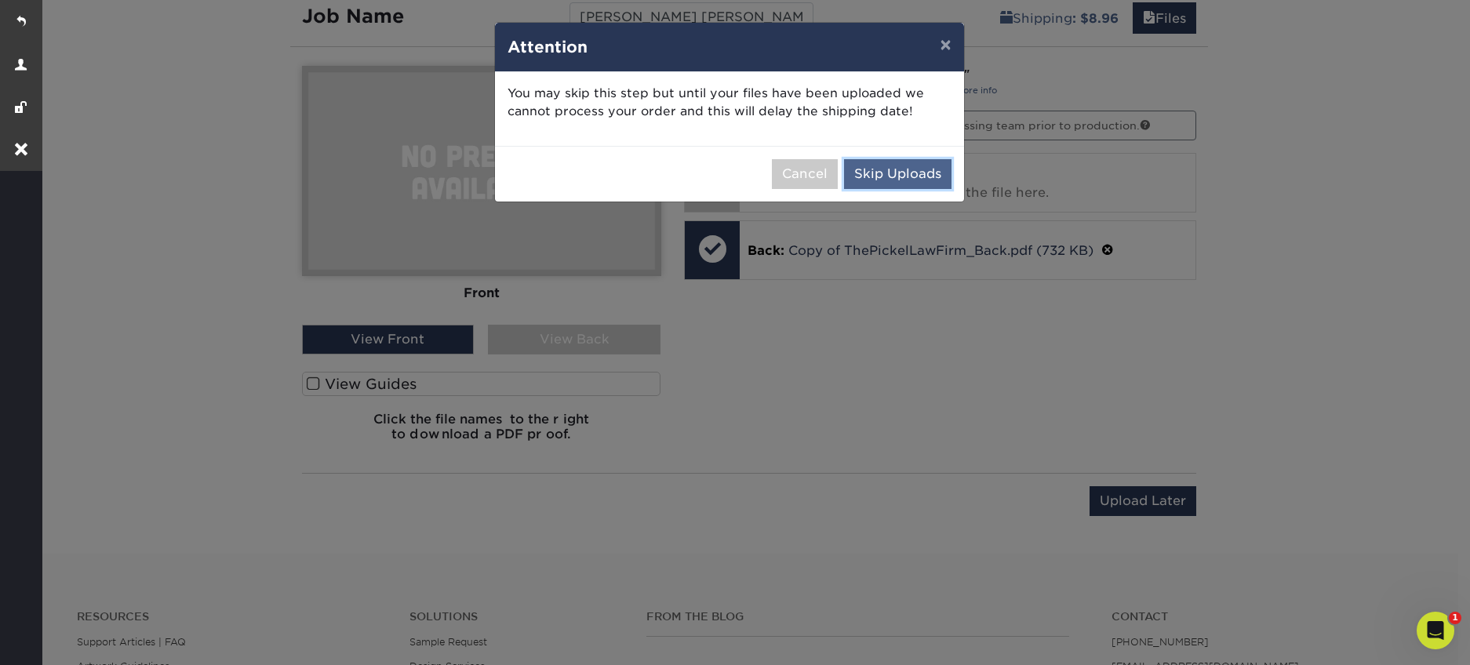
click at [909, 164] on button "Skip Uploads" at bounding box center [897, 174] width 107 height 30
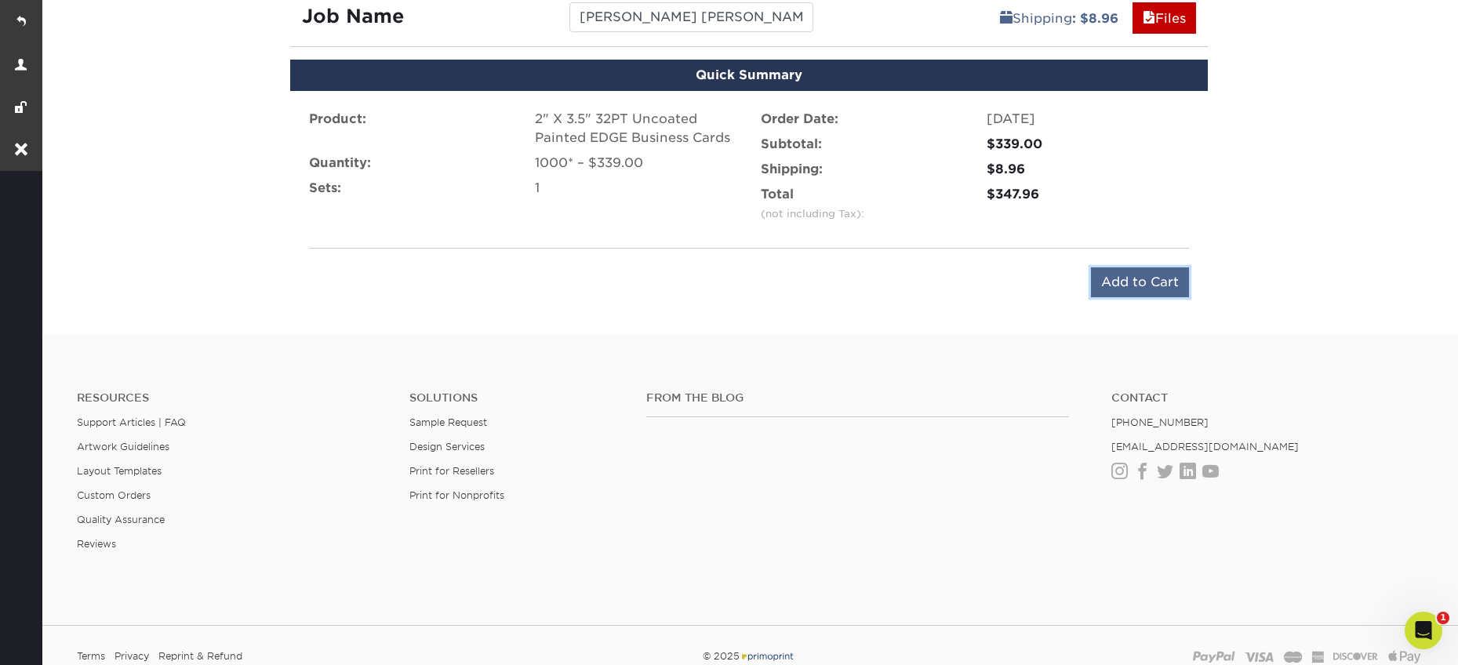
click at [1129, 284] on input "Add to Cart" at bounding box center [1140, 282] width 98 height 30
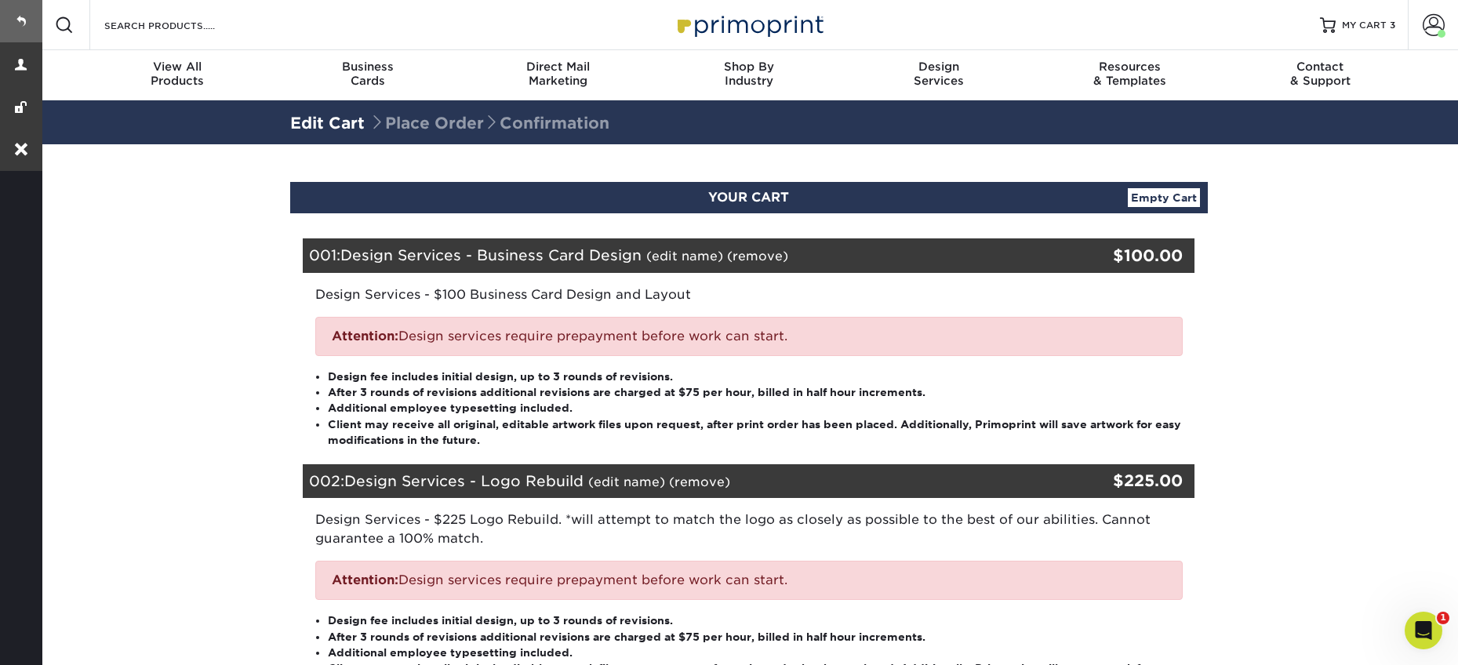
click at [24, 20] on link at bounding box center [21, 21] width 42 height 42
